Goal: Navigation & Orientation: Go to known website

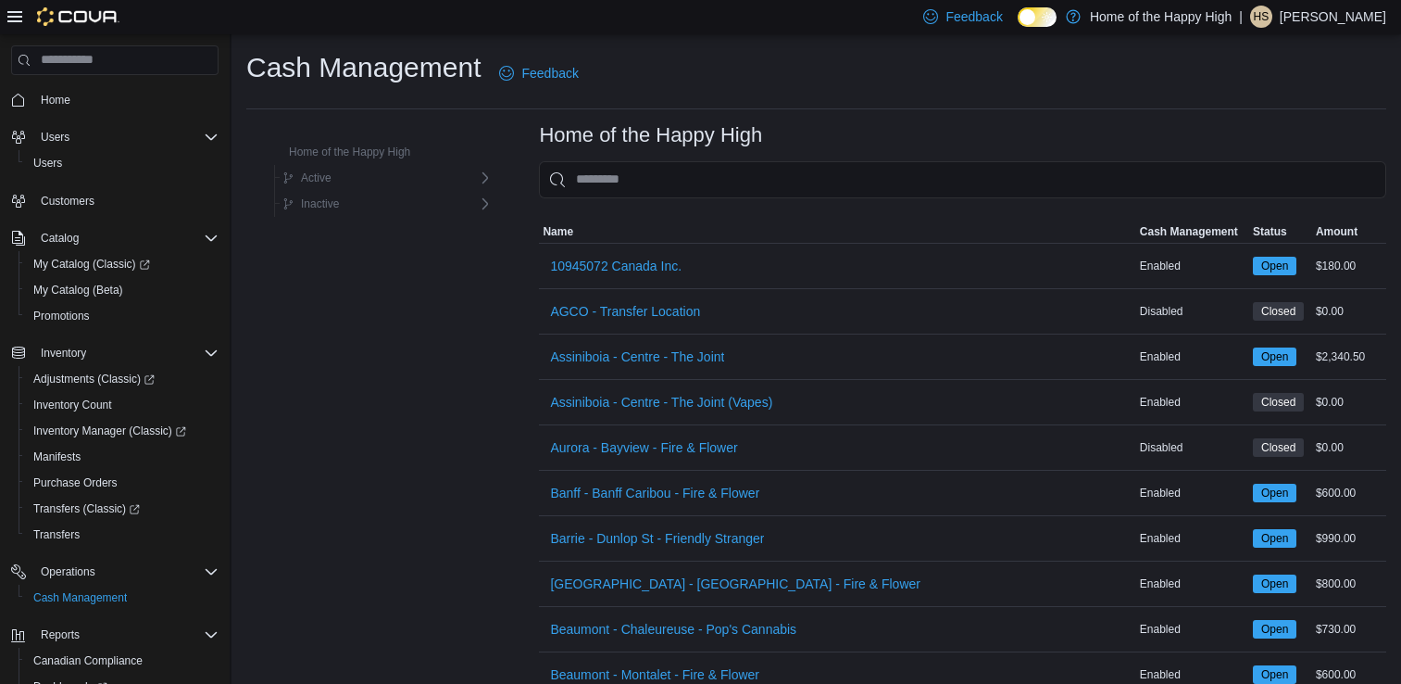
click at [1344, 18] on p "Harshpreet Singh" at bounding box center [1333, 17] width 107 height 22
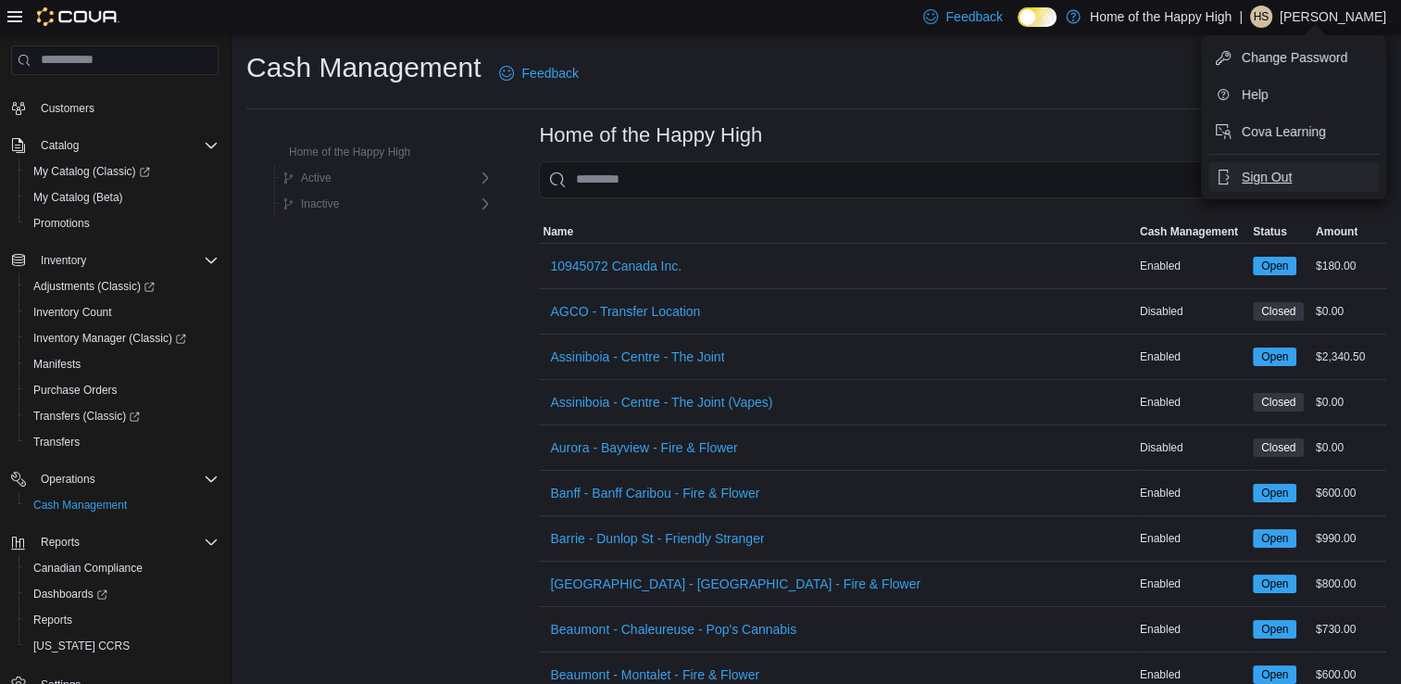
click at [1283, 169] on span "Sign Out" at bounding box center [1267, 177] width 50 height 19
